Goal: Find specific page/section: Find specific page/section

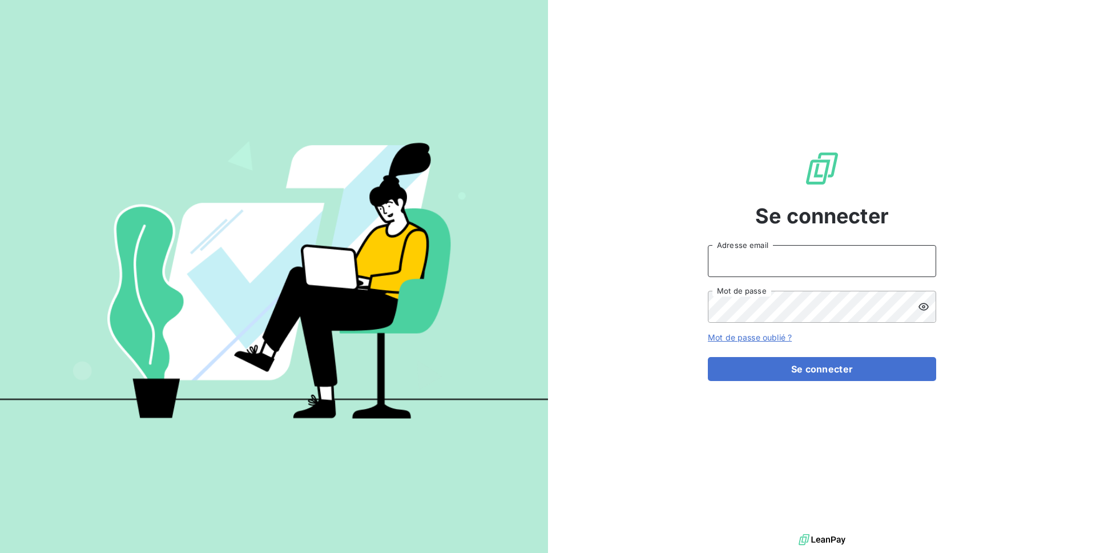
click at [826, 265] on input "Adresse email" at bounding box center [822, 261] width 228 height 32
type input "[PERSON_NAME][EMAIL_ADDRESS][PERSON_NAME][DOMAIN_NAME]"
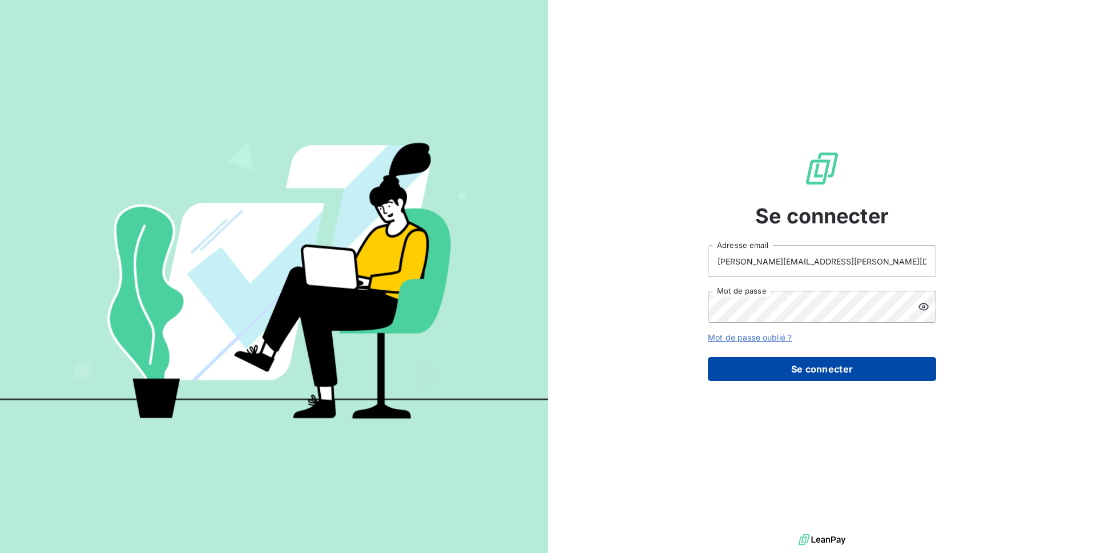
click at [819, 359] on button "Se connecter" at bounding box center [822, 369] width 228 height 24
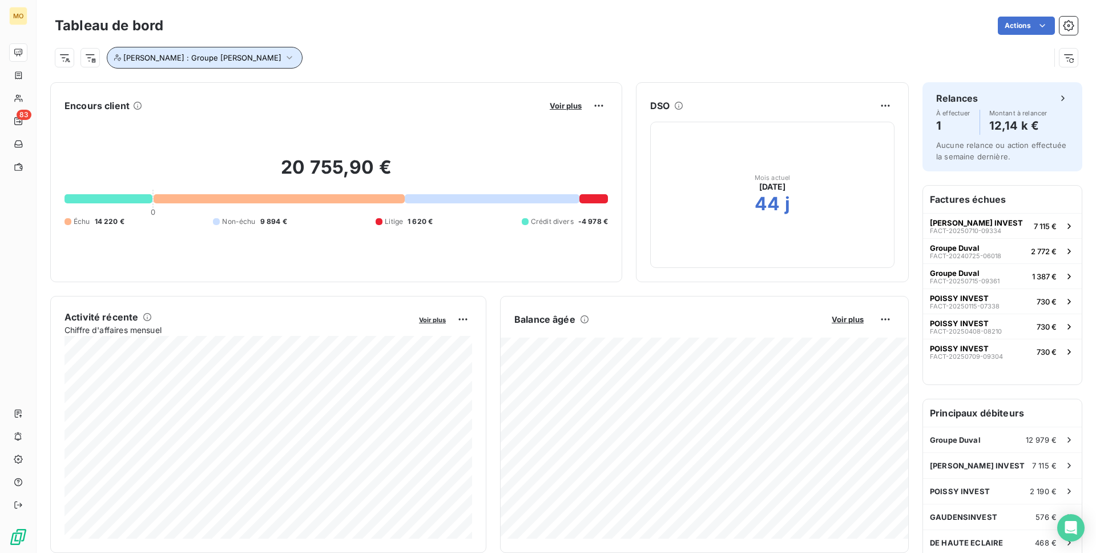
click at [174, 61] on span "[PERSON_NAME] : Groupe [PERSON_NAME]" at bounding box center [202, 57] width 158 height 9
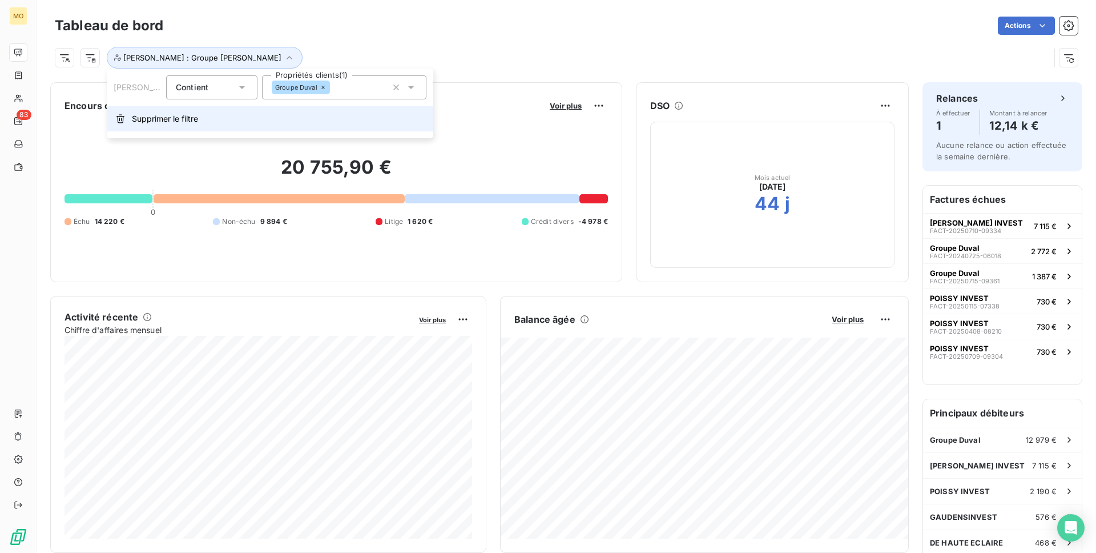
click at [152, 123] on span "Supprimer le filtre" at bounding box center [165, 118] width 66 height 11
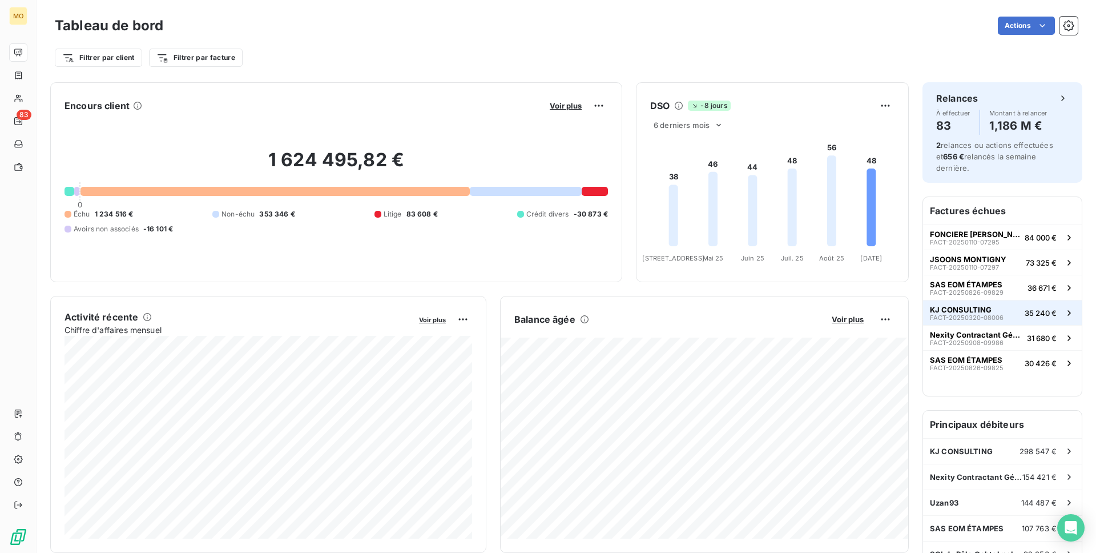
click at [998, 314] on span "FACT-20250320-08006" at bounding box center [967, 317] width 74 height 7
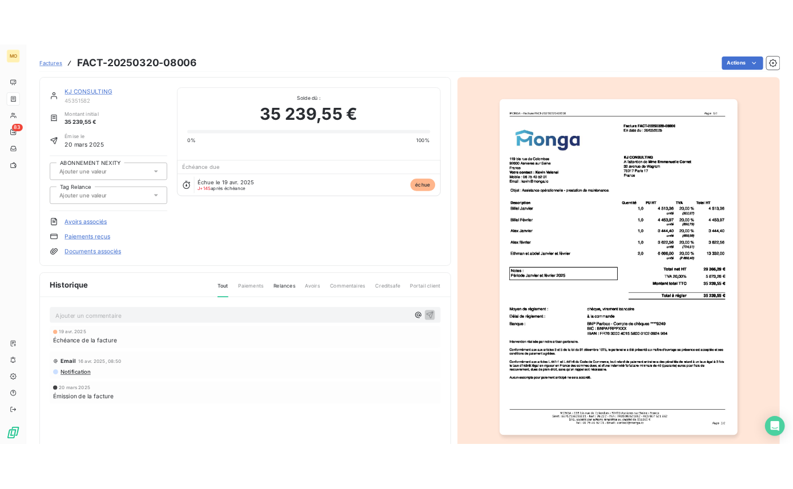
scroll to position [46, 0]
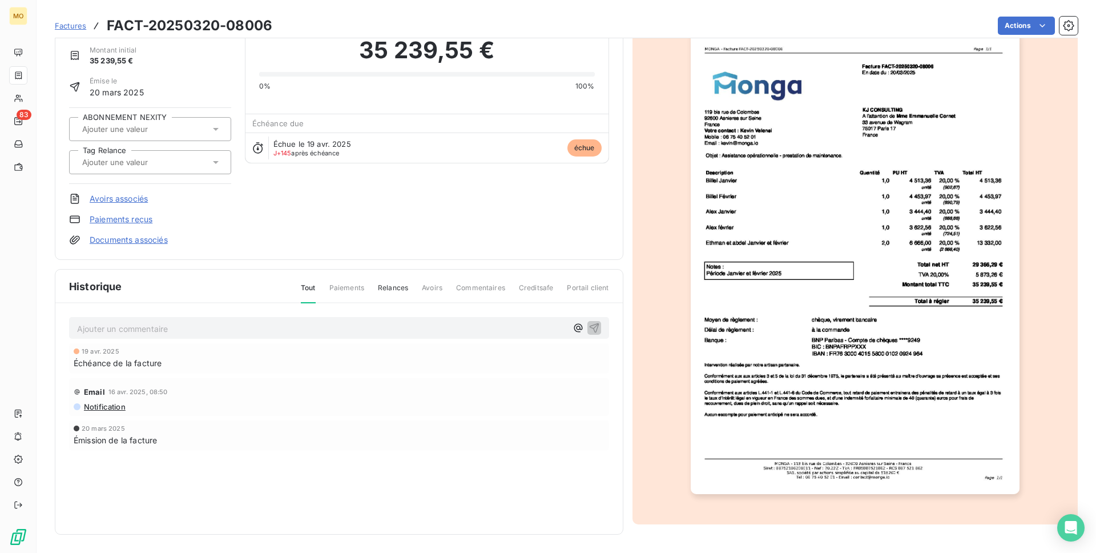
click at [832, 235] on img "button" at bounding box center [855, 261] width 329 height 465
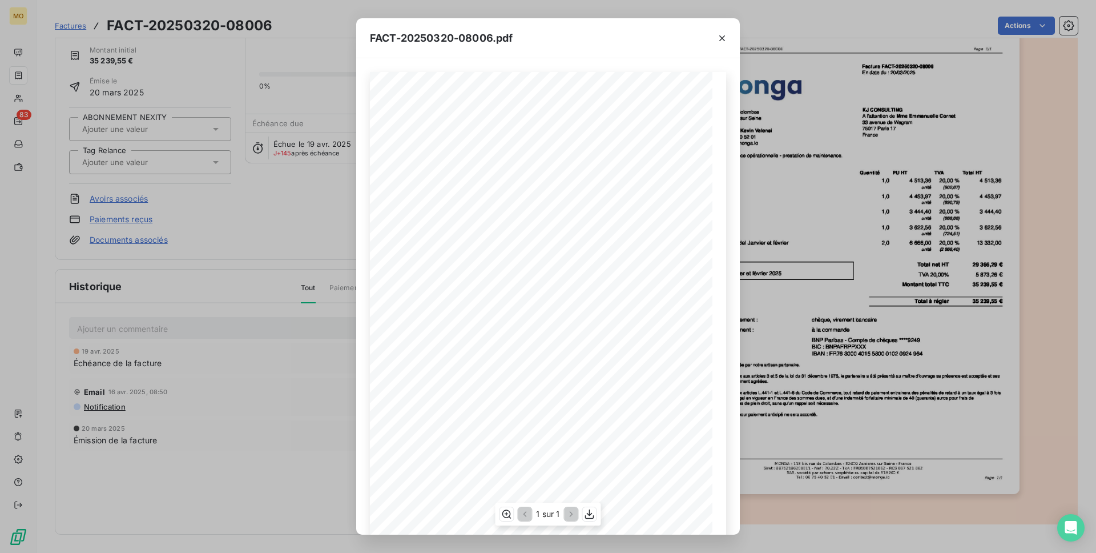
click at [619, 111] on span "Facture FACT-20250320-08006" at bounding box center [594, 109] width 76 height 5
click at [727, 35] on icon "button" at bounding box center [722, 38] width 11 height 11
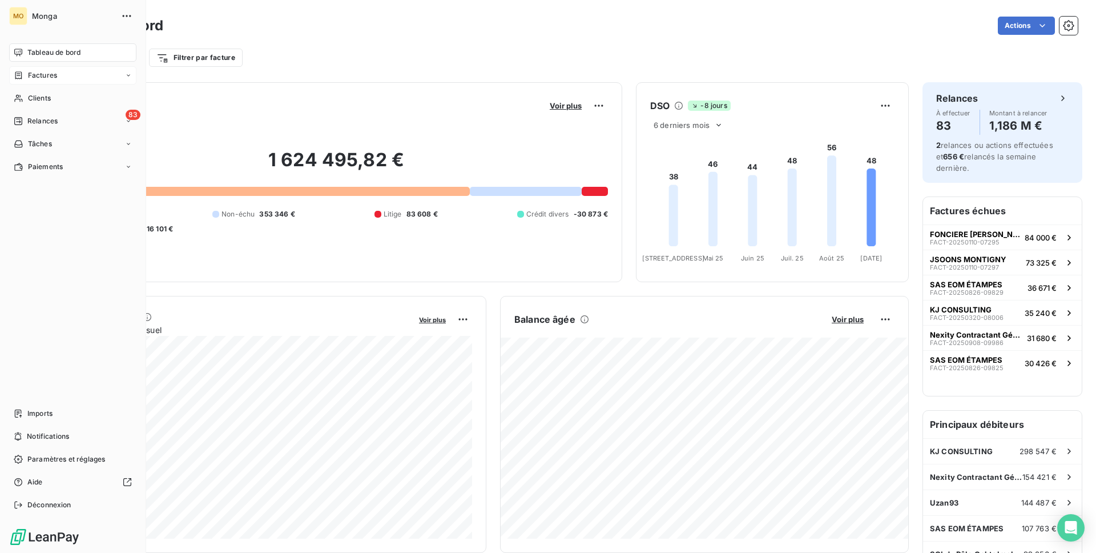
click at [42, 77] on span "Factures" at bounding box center [42, 75] width 29 height 10
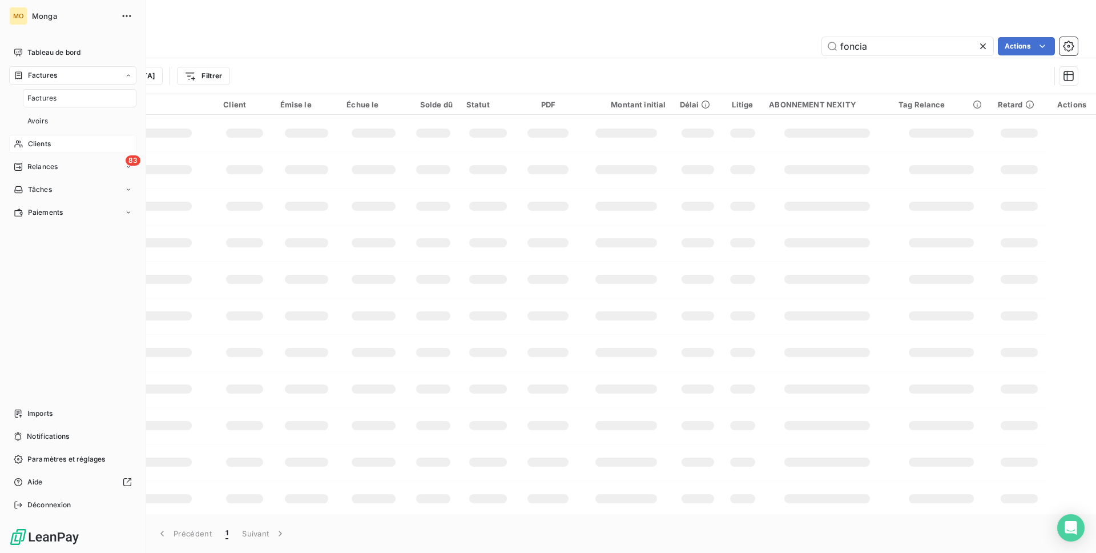
click at [54, 140] on div "Clients" at bounding box center [72, 144] width 127 height 18
